Goal: Task Accomplishment & Management: Use online tool/utility

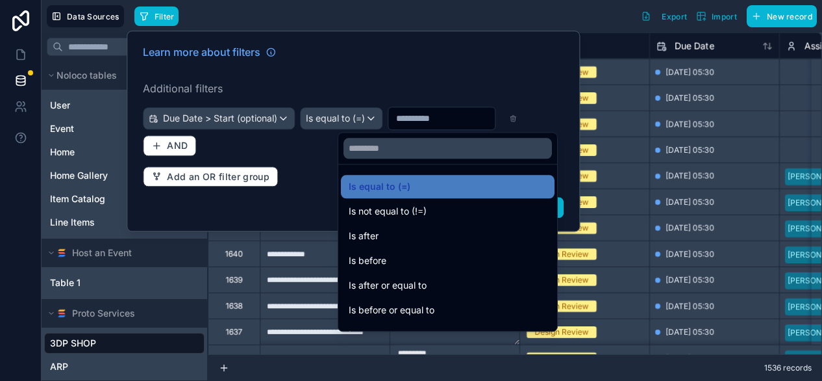
scroll to position [43, 0]
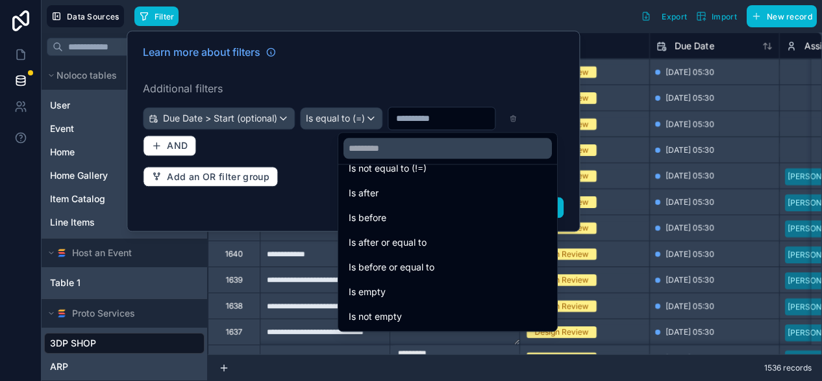
click at [512, 23] on div "Filter Export Import New record" at bounding box center [475, 16] width 682 height 22
click at [401, 110] on div at bounding box center [353, 131] width 453 height 201
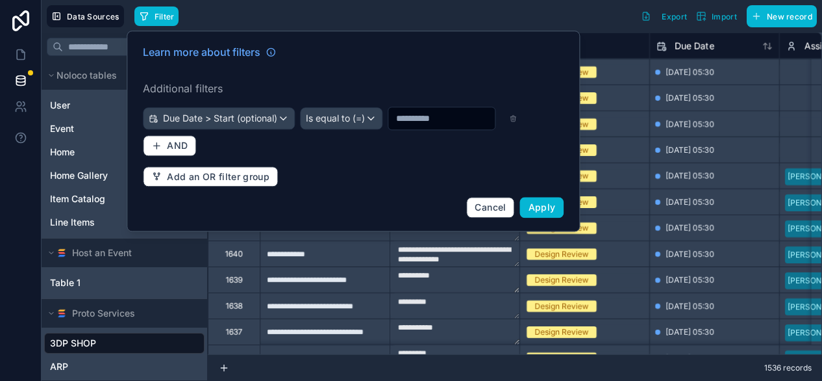
click at [552, 24] on div "Filter Export Import New record" at bounding box center [475, 16] width 682 height 22
click at [245, 32] on div "Learn more about filters Additional filters Due Date > Start (optional) Is equa…" at bounding box center [353, 131] width 453 height 201
click at [498, 212] on span "Cancel" at bounding box center [490, 206] width 31 height 11
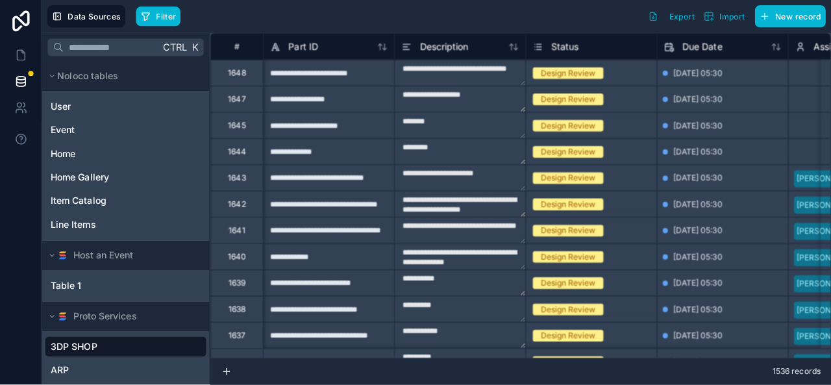
scroll to position [0, 108]
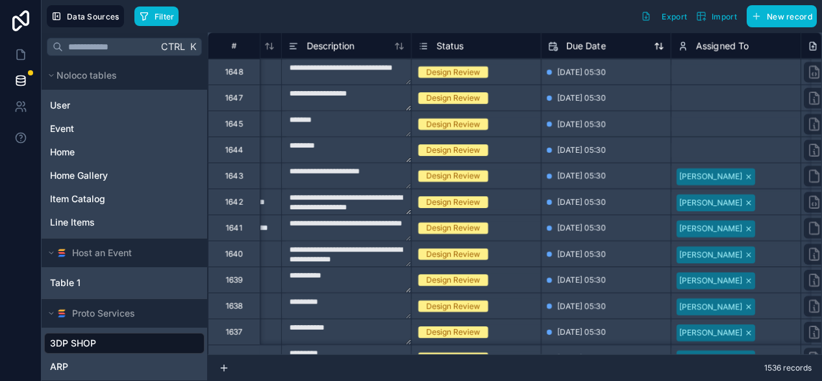
click at [639, 50] on div "Due Date" at bounding box center [606, 46] width 116 height 16
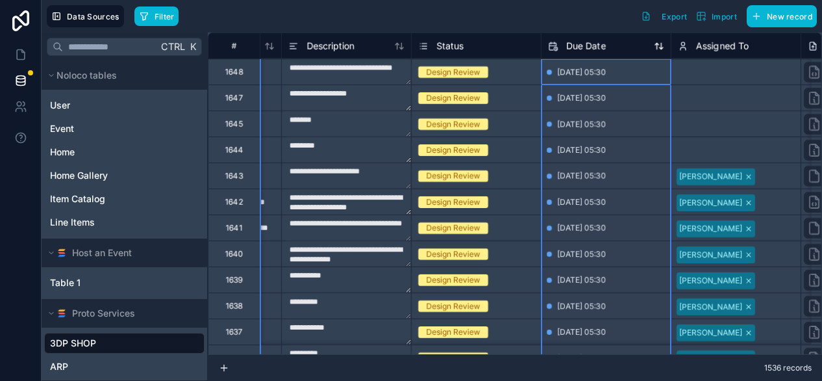
click at [656, 47] on icon at bounding box center [659, 46] width 10 height 10
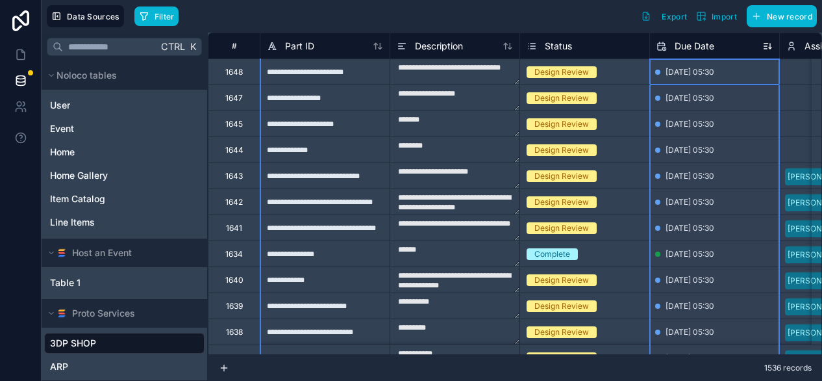
click at [769, 49] on icon at bounding box center [767, 46] width 10 height 10
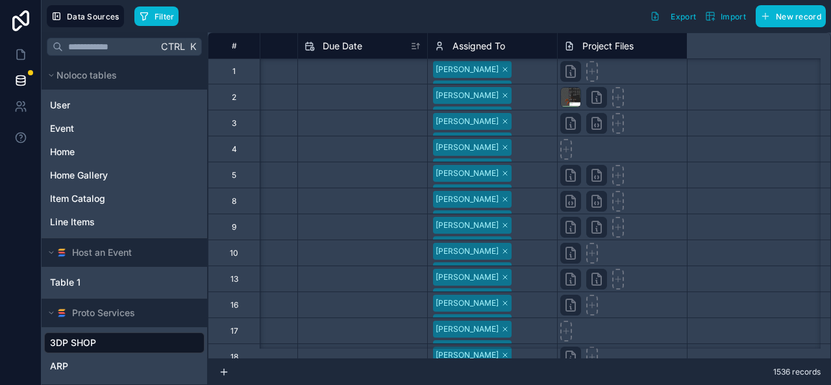
scroll to position [1, 0]
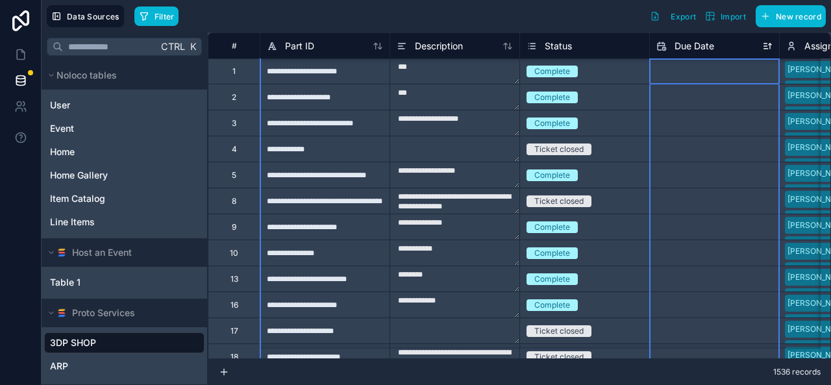
click at [768, 49] on icon at bounding box center [767, 46] width 10 height 10
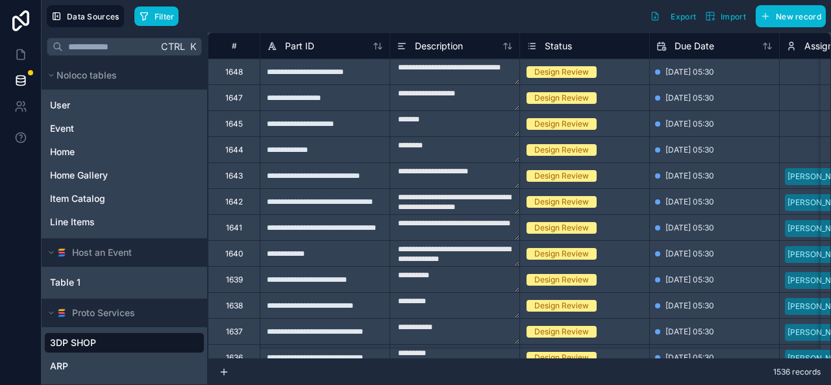
click at [561, 10] on div "Filter Export Import New record" at bounding box center [480, 16] width 692 height 22
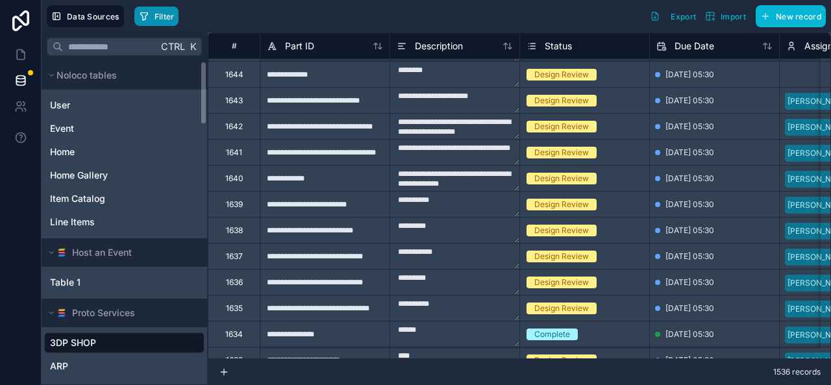
click at [168, 18] on span "Filter" at bounding box center [165, 17] width 20 height 10
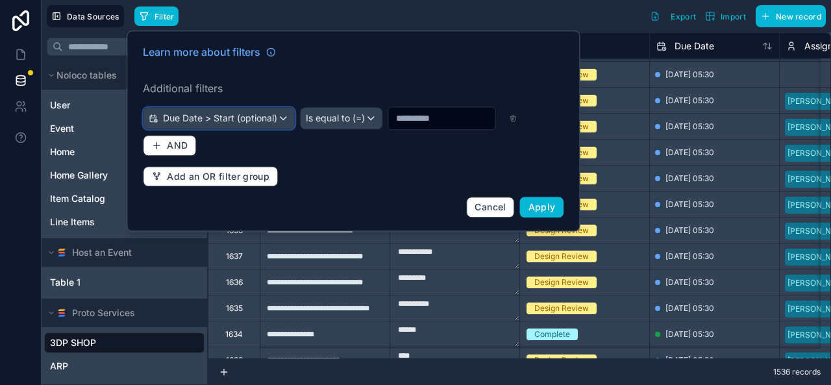
click at [223, 125] on div "Due Date > Start (optional)" at bounding box center [219, 118] width 151 height 21
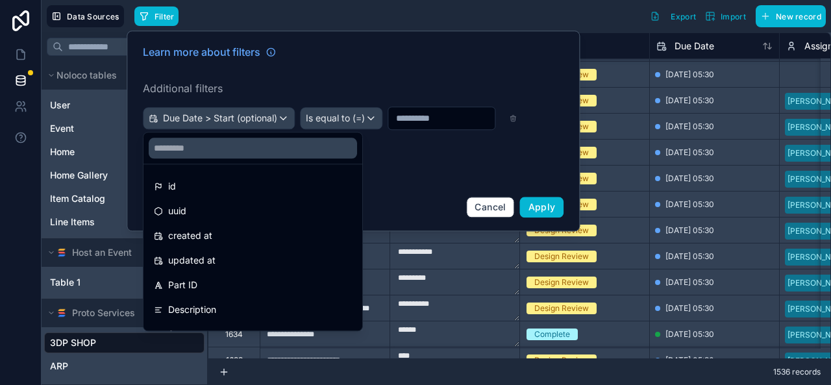
click at [412, 172] on div at bounding box center [353, 131] width 453 height 201
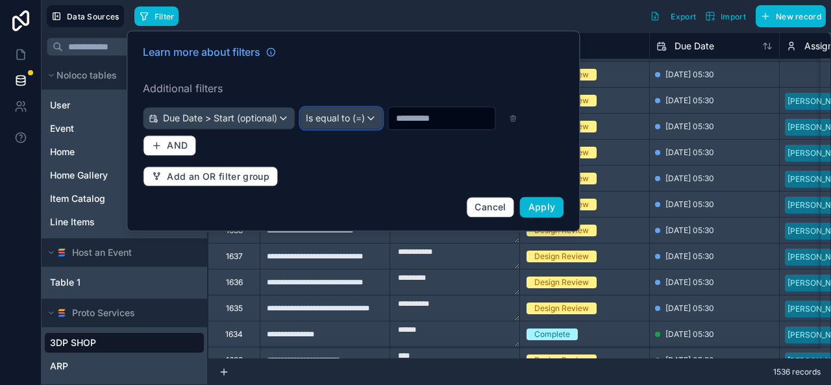
click at [382, 124] on div "Is equal to (=)" at bounding box center [341, 118] width 81 height 21
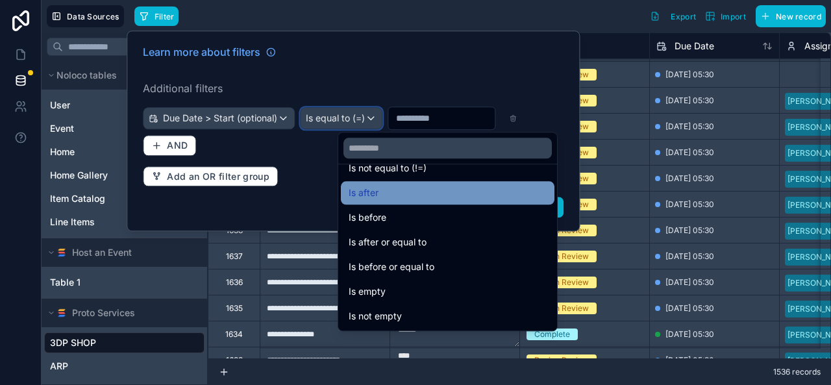
scroll to position [0, 0]
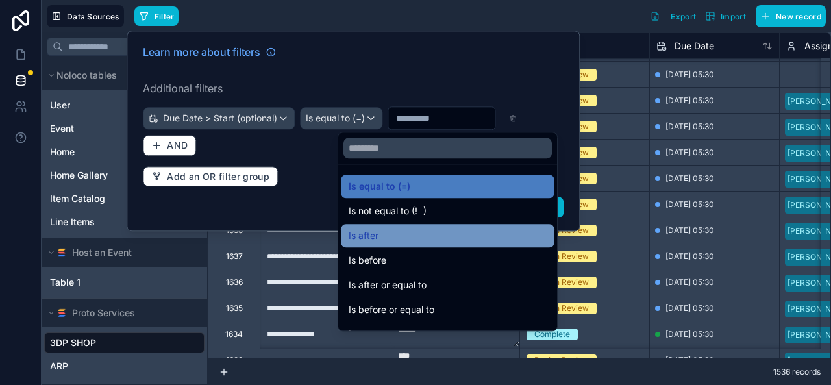
click at [397, 234] on div "Is after" at bounding box center [448, 236] width 198 height 16
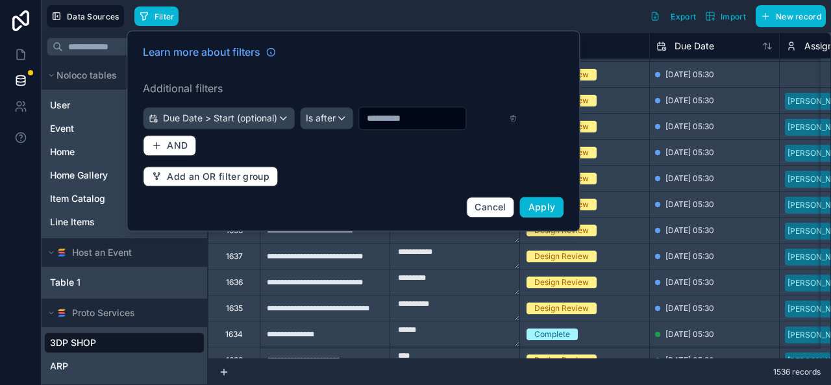
click at [405, 127] on input "text" at bounding box center [412, 118] width 106 height 18
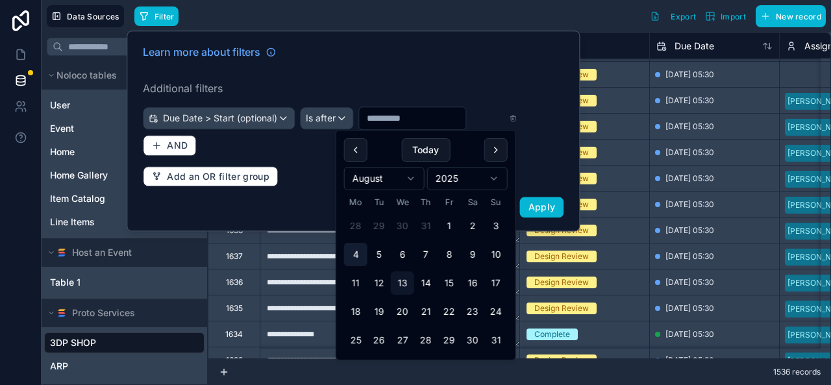
click at [359, 256] on button "4" at bounding box center [355, 254] width 23 height 23
type input "**********"
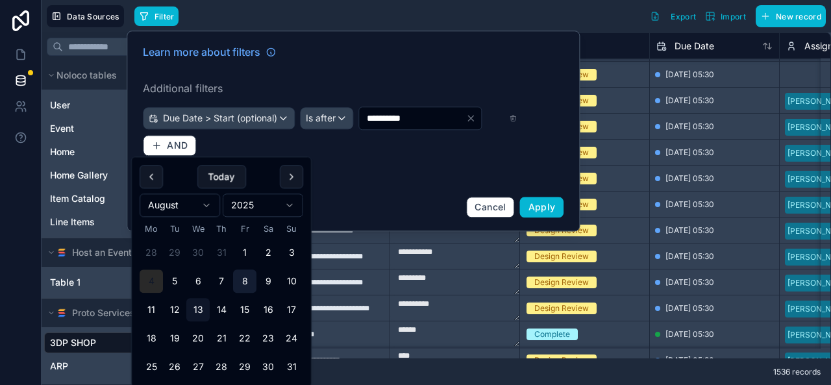
click at [253, 284] on button "8" at bounding box center [244, 281] width 23 height 23
click at [242, 284] on button "8" at bounding box center [244, 281] width 23 height 23
click at [149, 279] on button "4" at bounding box center [151, 281] width 23 height 23
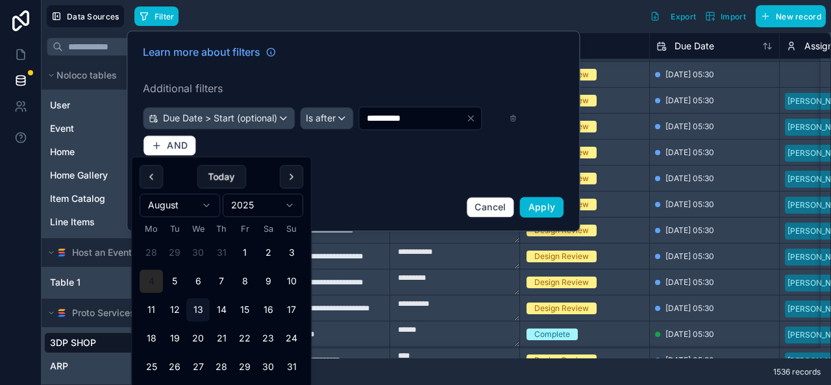
type input "**********"
click at [149, 279] on button "4" at bounding box center [151, 281] width 23 height 23
click at [396, 203] on div "**********" at bounding box center [353, 130] width 436 height 189
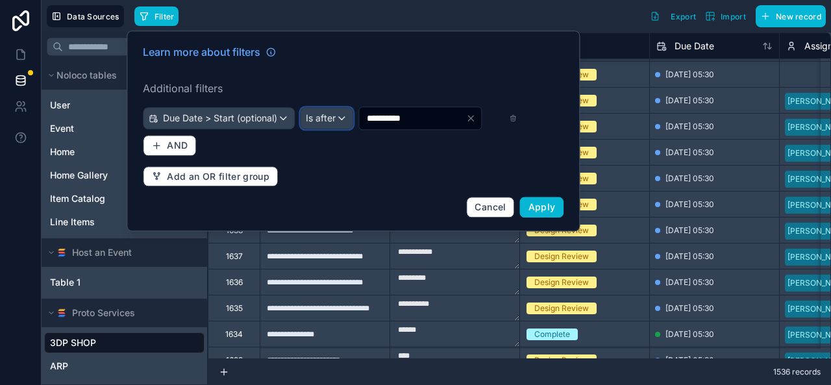
click at [336, 122] on span "Is after" at bounding box center [321, 118] width 30 height 13
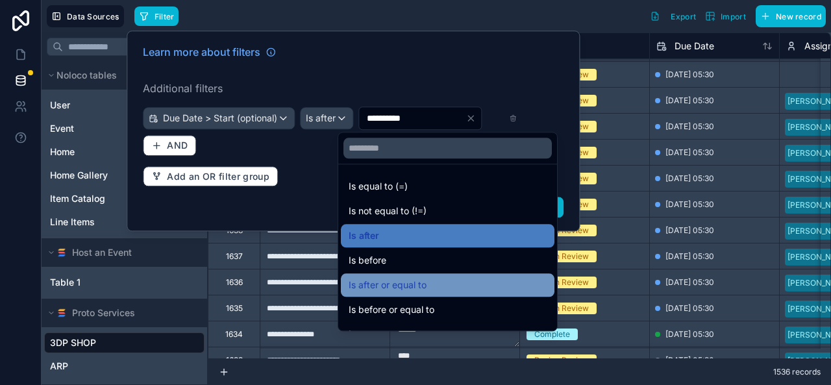
click at [370, 286] on span "Is after or equal to" at bounding box center [388, 285] width 78 height 16
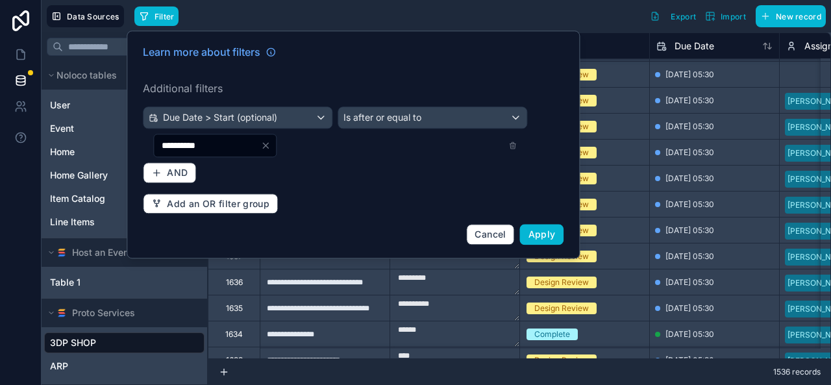
click at [268, 154] on div "**********" at bounding box center [353, 144] width 436 height 216
click at [268, 154] on div "**********" at bounding box center [214, 145] width 123 height 23
click at [493, 234] on span "Cancel" at bounding box center [490, 234] width 31 height 11
